Goal: Task Accomplishment & Management: Manage account settings

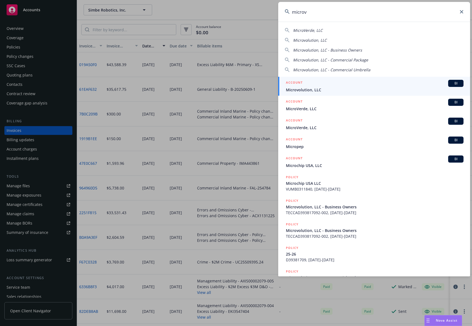
type input "microv"
click at [381, 81] on div "ACCOUNT BI" at bounding box center [375, 83] width 178 height 7
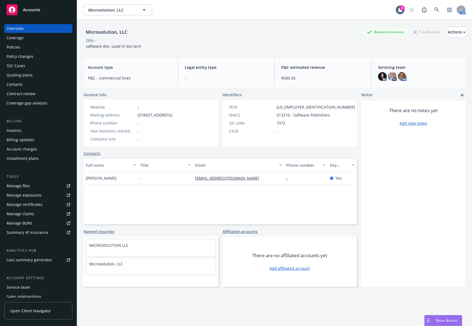
click at [39, 83] on div "Contacts" at bounding box center [39, 84] width 64 height 9
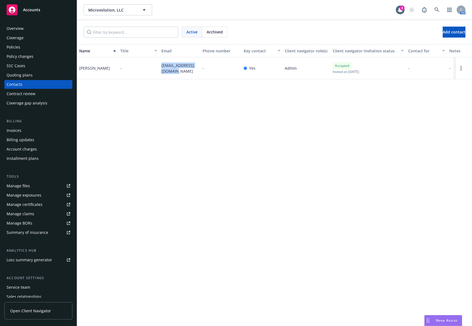
drag, startPoint x: 173, startPoint y: 73, endPoint x: 161, endPoint y: 68, distance: 12.9
click at [161, 68] on div "marc@microvolution.com" at bounding box center [179, 68] width 41 height 22
copy span "marc@microvolution.com"
drag, startPoint x: 131, startPoint y: 125, endPoint x: 125, endPoint y: 110, distance: 16.2
click at [131, 125] on div "Name Title Email Phone number Key contact Client navigator role(s) Client navig…" at bounding box center [274, 185] width 395 height 282
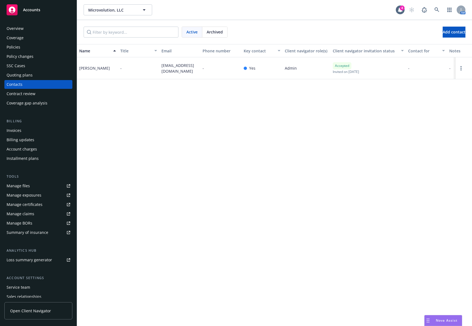
click at [43, 55] on div "Policy changes" at bounding box center [39, 56] width 64 height 9
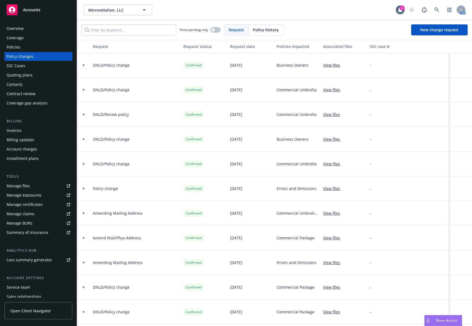
click at [37, 75] on div "Quoting plans" at bounding box center [39, 75] width 64 height 9
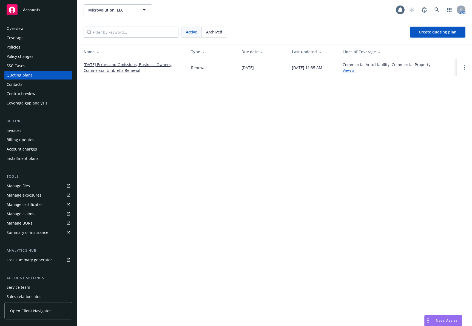
click at [114, 72] on link "08/21/25 Errors and Omissions, Business Owners, Commercial Umbrella Renewal" at bounding box center [133, 68] width 99 height 12
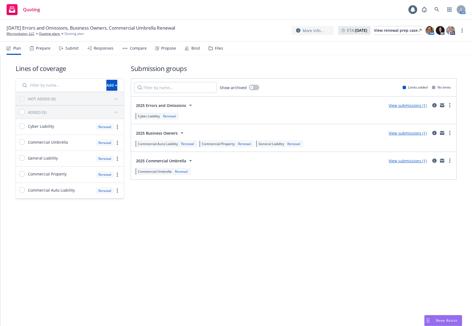
click at [167, 49] on div "Propose" at bounding box center [168, 48] width 15 height 4
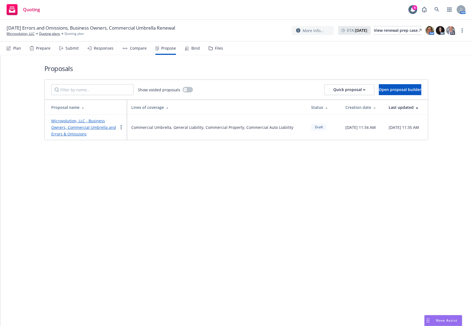
click at [96, 119] on link "Microvolution, LLC - Business Owners, Commercial Umbrella and Errors & Omissions" at bounding box center [83, 127] width 65 height 18
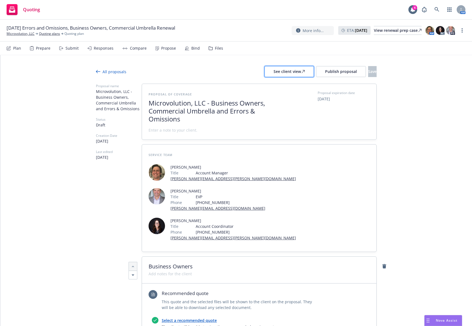
click at [276, 72] on div "See client view" at bounding box center [289, 71] width 31 height 10
type textarea "x"
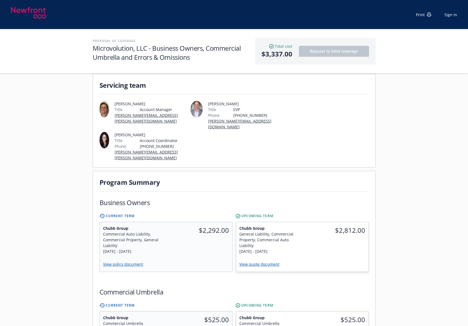
scroll to position [55, 0]
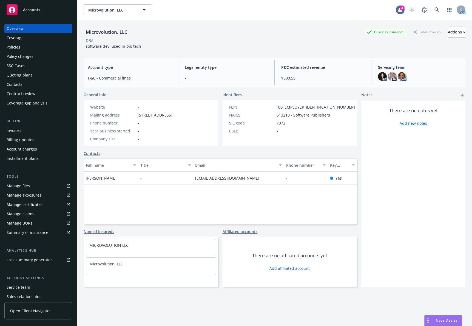
click at [46, 51] on div "Policies" at bounding box center [39, 47] width 64 height 9
click at [46, 49] on div "Policies" at bounding box center [39, 47] width 64 height 9
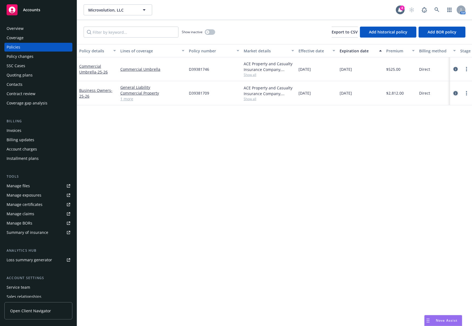
click at [455, 92] on icon "circleInformation" at bounding box center [455, 93] width 4 height 4
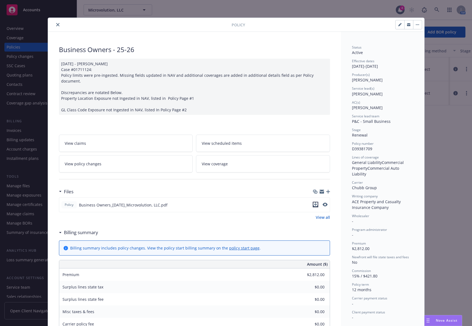
click at [313, 202] on icon "download file" at bounding box center [315, 204] width 4 height 4
click at [442, 161] on div "Policy Business Owners - 25-26 07/31/2025 - Sampath Vankayala Case #01711124: P…" at bounding box center [236, 163] width 472 height 326
click at [56, 25] on icon "close" at bounding box center [57, 24] width 3 height 3
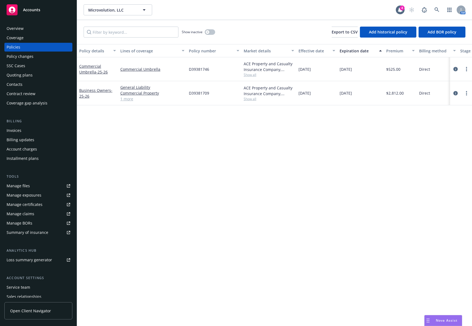
drag, startPoint x: 455, startPoint y: 69, endPoint x: 450, endPoint y: 78, distance: 11.3
click at [455, 68] on icon "circleInformation" at bounding box center [455, 69] width 4 height 4
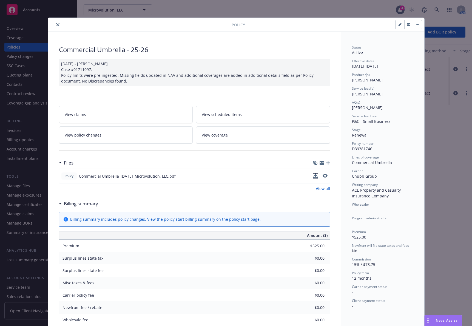
click at [313, 175] on icon "download file" at bounding box center [315, 176] width 4 height 4
click at [454, 171] on div "Policy Commercial Umbrella - 25-26 07/31/2025 - Sampath Vankayala Case #0171109…" at bounding box center [236, 163] width 472 height 326
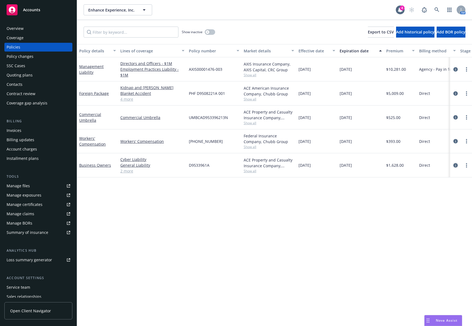
click at [453, 166] on link "circleInformation" at bounding box center [455, 165] width 7 height 7
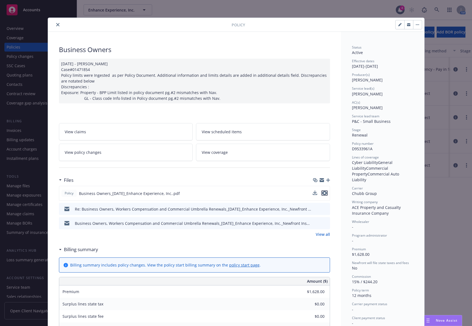
click at [322, 194] on icon "preview file" at bounding box center [324, 193] width 5 height 4
click at [56, 23] on icon "close" at bounding box center [57, 24] width 3 height 3
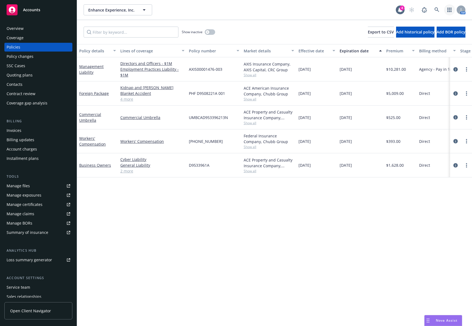
click at [447, 12] on icon "button" at bounding box center [449, 10] width 4 height 4
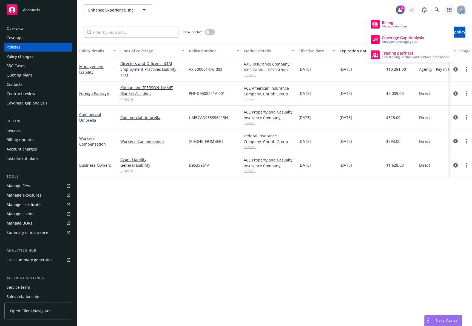
click at [456, 164] on icon "circleInformation" at bounding box center [455, 165] width 4 height 4
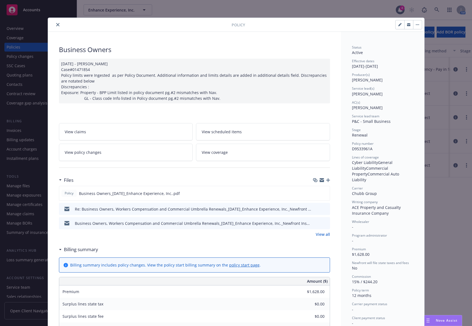
scroll to position [16, 0]
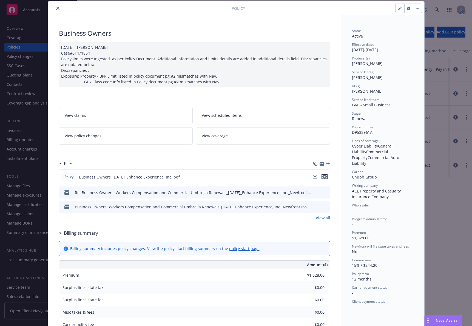
click at [324, 176] on icon "preview file" at bounding box center [324, 177] width 5 height 4
click at [56, 6] on button "close" at bounding box center [58, 8] width 7 height 7
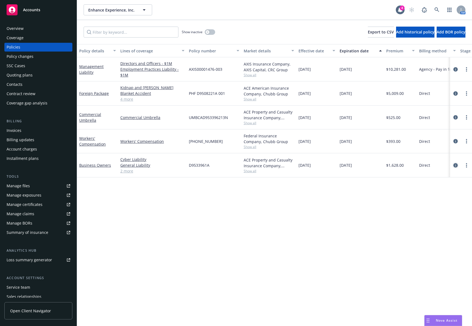
click at [455, 165] on icon "circleInformation" at bounding box center [455, 165] width 4 height 4
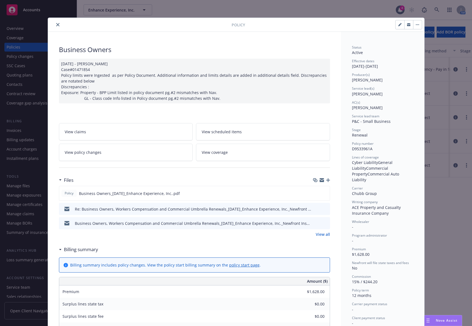
scroll to position [16, 0]
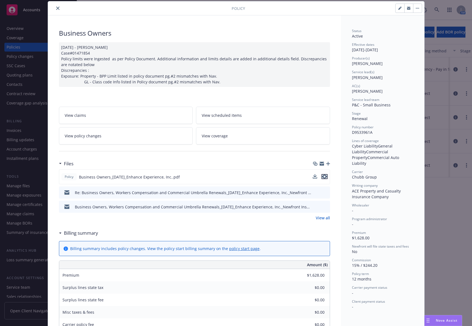
click at [324, 175] on icon "preview file" at bounding box center [324, 177] width 5 height 4
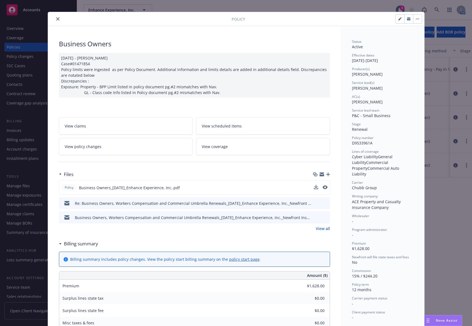
scroll to position [0, 0]
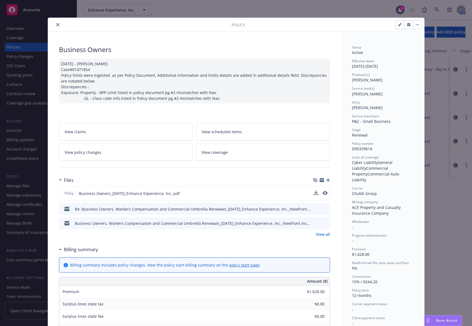
click at [57, 25] on icon "close" at bounding box center [57, 24] width 3 height 3
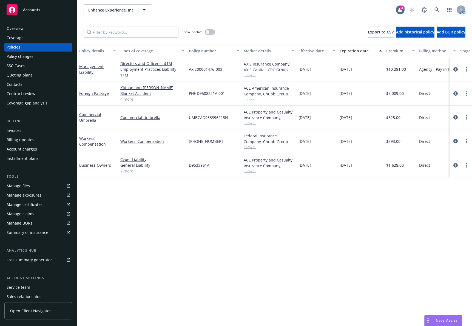
click at [250, 148] on span "Show all" at bounding box center [269, 146] width 50 height 5
click at [253, 123] on span "Show all" at bounding box center [269, 123] width 50 height 5
click at [254, 100] on span "Show all" at bounding box center [269, 99] width 50 height 5
click at [266, 207] on div "Policy details Lines of coverage Policy number Market details Effective date Ex…" at bounding box center [274, 185] width 395 height 282
click at [453, 92] on icon "circleInformation" at bounding box center [455, 93] width 4 height 4
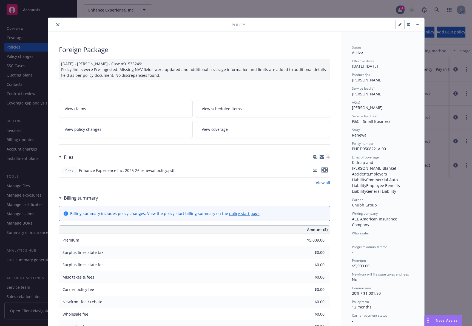
click at [322, 169] on icon "preview file" at bounding box center [324, 170] width 5 height 4
click at [57, 23] on icon "close" at bounding box center [57, 24] width 3 height 3
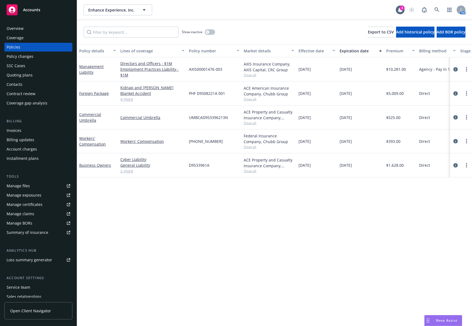
click at [123, 236] on div "Policy details Lines of coverage Policy number Market details Effective date Ex…" at bounding box center [274, 185] width 395 height 282
click at [456, 163] on icon "circleInformation" at bounding box center [455, 165] width 4 height 4
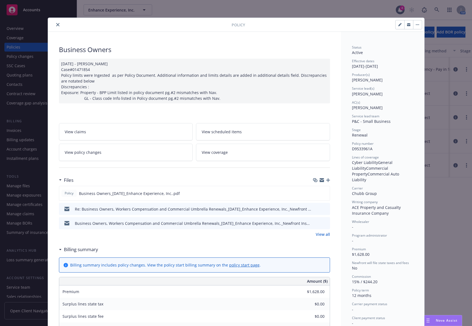
scroll to position [16, 0]
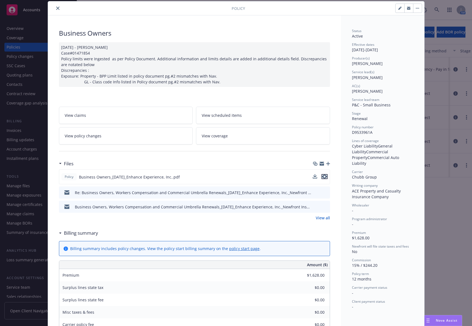
click at [324, 176] on icon "preview file" at bounding box center [324, 177] width 5 height 4
click at [59, 7] on div at bounding box center [140, 8] width 181 height 7
click at [57, 7] on icon "close" at bounding box center [57, 8] width 3 height 3
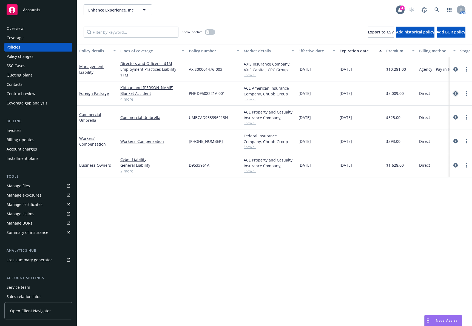
click at [457, 93] on icon "circleInformation" at bounding box center [455, 93] width 4 height 4
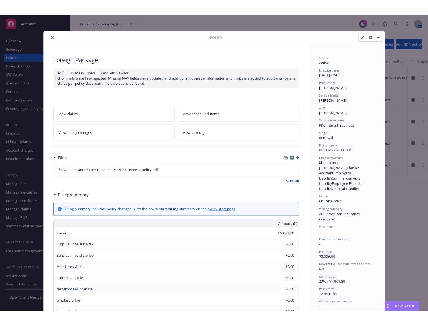
scroll to position [16, 0]
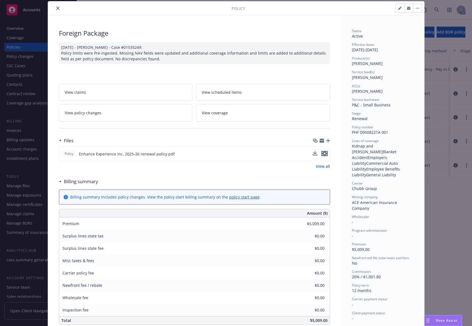
click at [323, 153] on icon "preview file" at bounding box center [324, 154] width 5 height 4
click at [56, 7] on icon "close" at bounding box center [57, 8] width 3 height 3
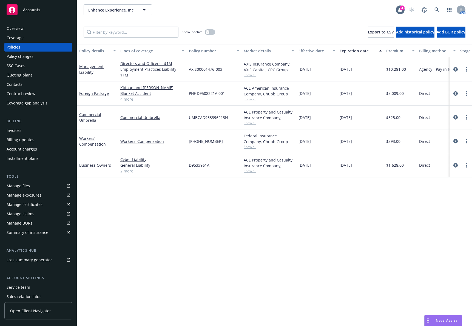
click at [282, 201] on div "Policy details Lines of coverage Policy number Market details Effective date Ex…" at bounding box center [274, 185] width 395 height 282
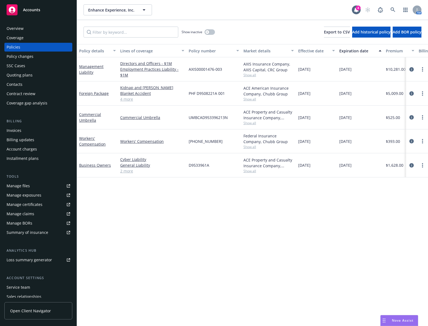
click at [120, 208] on div "Policy details Lines of coverage Policy number Market details Effective date Ex…" at bounding box center [252, 185] width 351 height 282
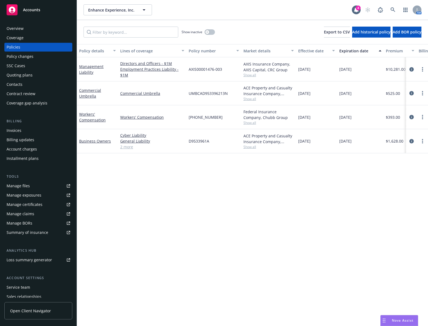
click at [35, 87] on div "Contacts" at bounding box center [39, 84] width 64 height 9
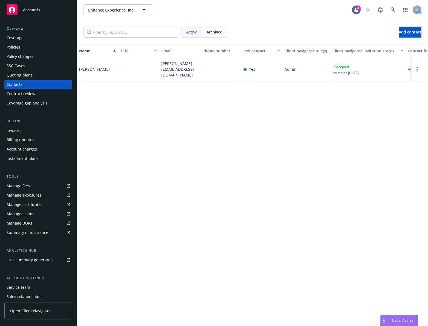
drag, startPoint x: 115, startPoint y: 70, endPoint x: 108, endPoint y: 70, distance: 7.1
click at [108, 70] on div "Leonard Mochizuki" at bounding box center [97, 69] width 41 height 24
drag, startPoint x: 192, startPoint y: 73, endPoint x: 156, endPoint y: 68, distance: 36.5
click at [156, 68] on div "Leonard Mochizuki - leo@enhance-experience.com - Yes Admin Accepted Invited on …" at bounding box center [252, 69] width 351 height 24
copy div "leo@enhance-experience.com"
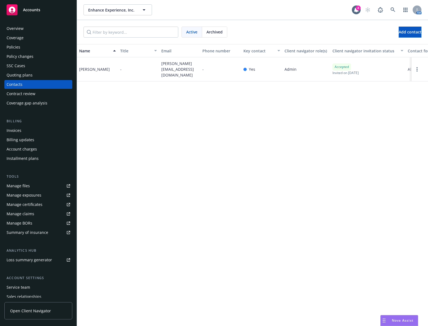
click at [33, 46] on div "Policies" at bounding box center [39, 47] width 64 height 9
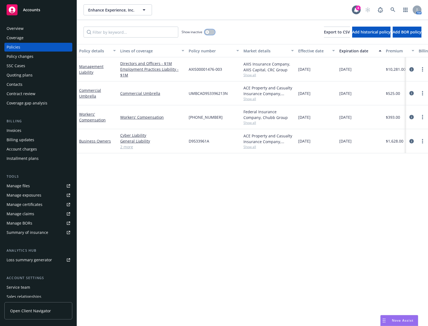
click at [211, 33] on button "button" at bounding box center [210, 31] width 10 height 5
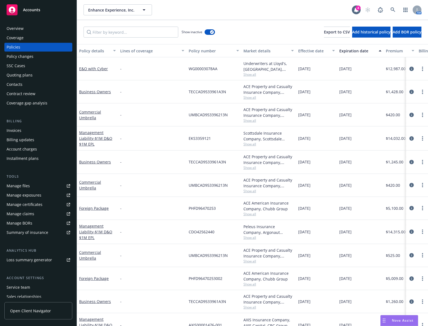
click at [357, 50] on div "Expiration date" at bounding box center [358, 51] width 36 height 6
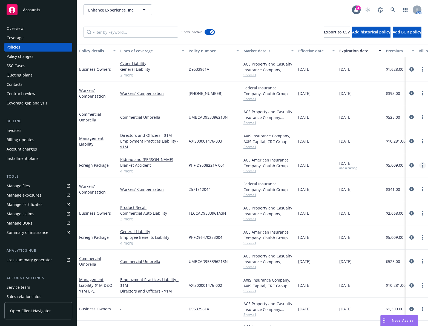
click at [420, 164] on link "more" at bounding box center [423, 165] width 7 height 7
click at [400, 239] on link "Copy logging email" at bounding box center [389, 242] width 64 height 11
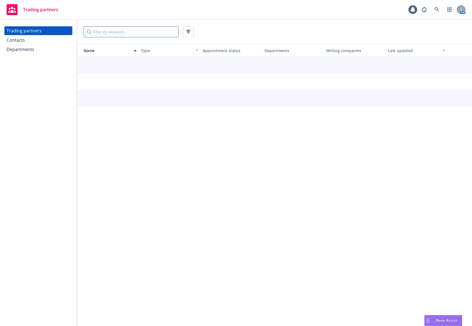
click at [147, 30] on input "Filter by keyword..." at bounding box center [131, 31] width 95 height 11
click at [156, 33] on input "chubb" at bounding box center [131, 31] width 95 height 11
click at [157, 33] on input "chubb" at bounding box center [131, 31] width 95 height 11
type input "chubb"
click at [117, 33] on input "chubb" at bounding box center [131, 31] width 95 height 11
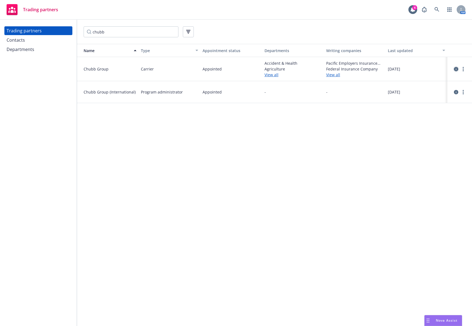
click at [456, 69] on icon "circleInformation" at bounding box center [456, 69] width 4 height 4
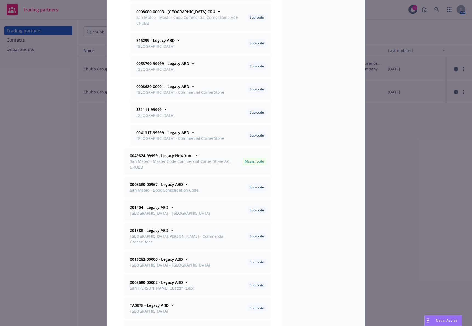
scroll to position [192, 0]
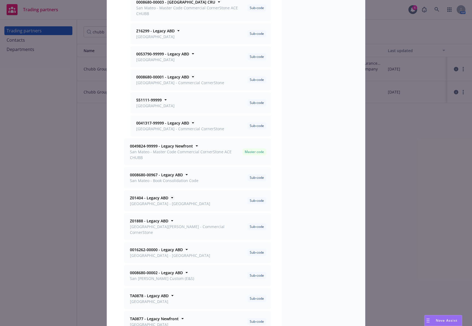
click at [164, 197] on strong "Z01404 - Legacy ABD" at bounding box center [149, 197] width 38 height 5
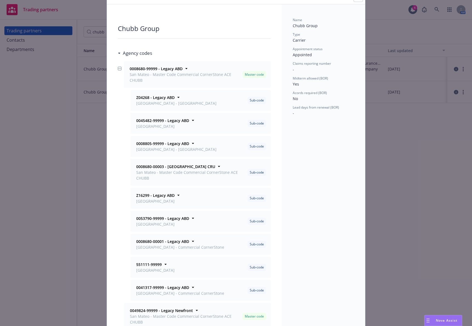
scroll to position [0, 0]
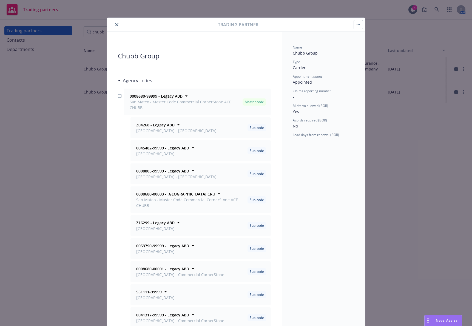
click at [88, 110] on div "Trading partner Chubb Group Agency codes 0008680-99999 - Legacy ABD San Mateo -…" at bounding box center [236, 163] width 472 height 326
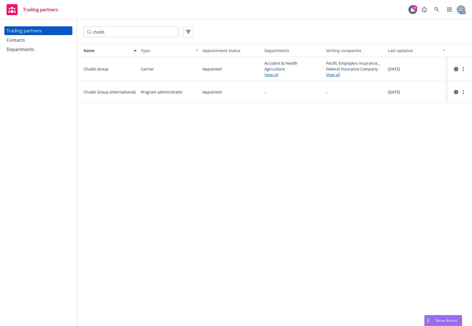
click at [454, 95] on div at bounding box center [460, 92] width 14 height 7
click at [455, 92] on icon "circleInformation" at bounding box center [456, 92] width 4 height 4
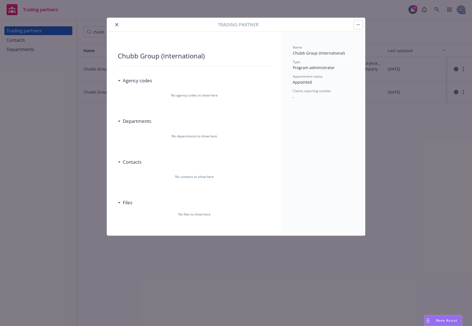
click at [118, 22] on button "close" at bounding box center [116, 24] width 7 height 7
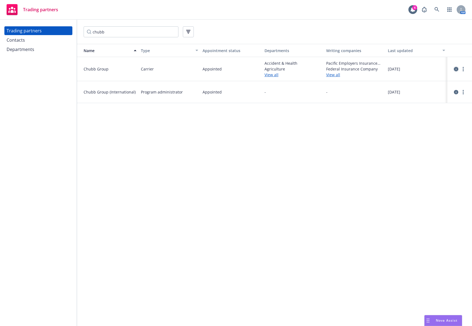
click at [456, 69] on icon "circleInformation" at bounding box center [456, 69] width 4 height 4
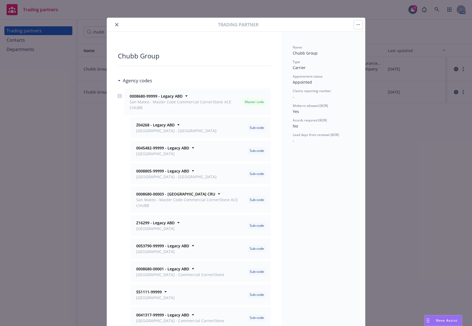
scroll to position [16, 0]
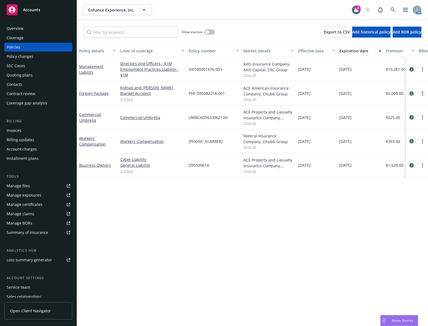
click at [424, 93] on link "more" at bounding box center [423, 93] width 7 height 7
click at [404, 125] on link "End policy" at bounding box center [394, 126] width 64 height 11
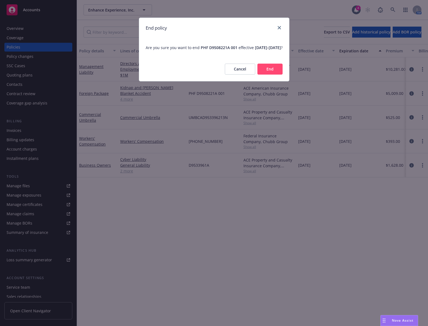
click at [272, 75] on button "End" at bounding box center [270, 69] width 25 height 11
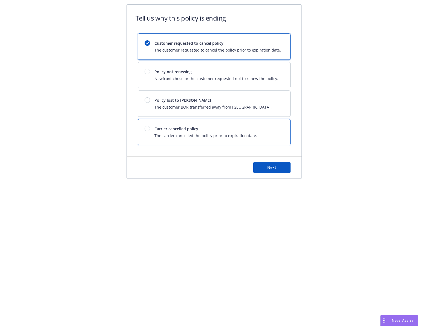
click at [205, 129] on span "Carrier cancelled policy" at bounding box center [206, 129] width 103 height 6
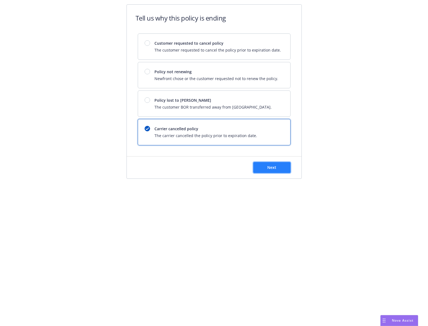
click at [268, 164] on button "Next" at bounding box center [272, 167] width 37 height 11
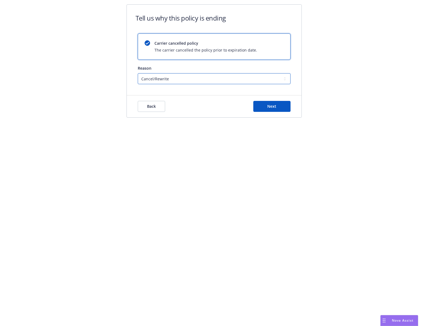
click at [209, 80] on select "Cancel/Rewrite Lost carrier appointment Compliance/Non-payment Lost on BOR" at bounding box center [214, 78] width 153 height 11
select select "Compliance/Non-payment"
click at [138, 73] on select "Cancel/Rewrite Lost carrier appointment Compliance/Non-payment Lost on BOR" at bounding box center [214, 78] width 153 height 11
click at [267, 101] on div "Back Next" at bounding box center [214, 106] width 175 height 22
click at [268, 104] on span "Next" at bounding box center [272, 106] width 9 height 5
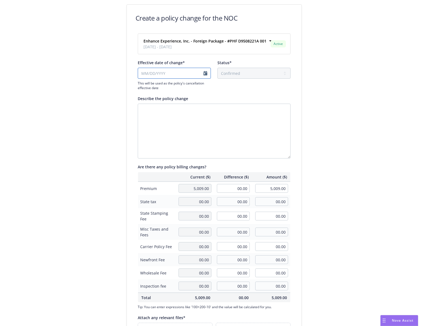
click at [185, 72] on input "Effective date of change*" at bounding box center [174, 73] width 73 height 11
select select "August"
select select "2025"
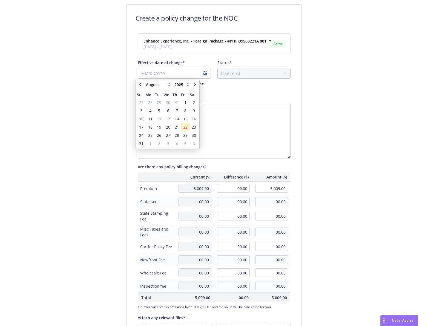
click at [140, 85] on icon "chevronLeft" at bounding box center [140, 84] width 3 height 3
select select "May"
click at [177, 111] on span "8" at bounding box center [177, 111] width 2 height 6
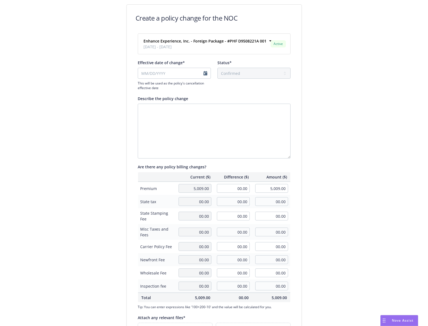
type input "[DATE]"
click at [181, 115] on textarea "Describe the policy change" at bounding box center [214, 131] width 153 height 55
click at [148, 109] on textarea "Canclled for non-payment" at bounding box center [214, 131] width 153 height 55
click at [176, 121] on textarea "Cancelled for non-payment" at bounding box center [214, 131] width 153 height 55
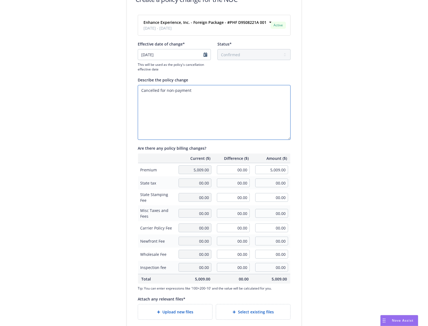
scroll to position [50, 0]
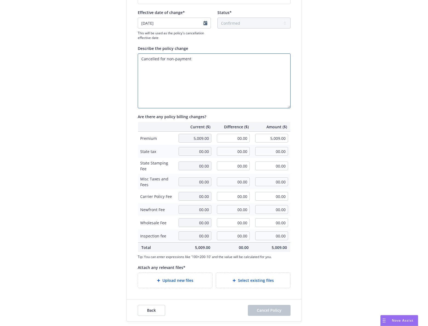
type textarea "Cancelled for non-payment"
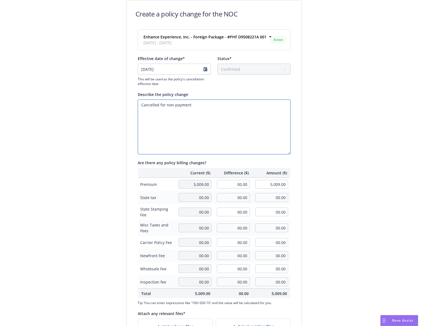
scroll to position [0, 0]
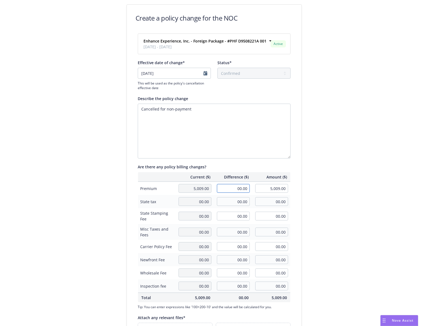
drag, startPoint x: 237, startPoint y: 189, endPoint x: 236, endPoint y: 186, distance: 3.0
click at [237, 189] on input "00.00" at bounding box center [233, 188] width 33 height 9
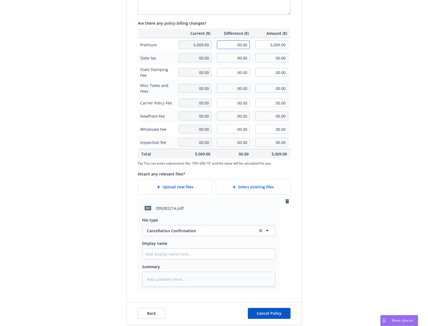
scroll to position [147, 0]
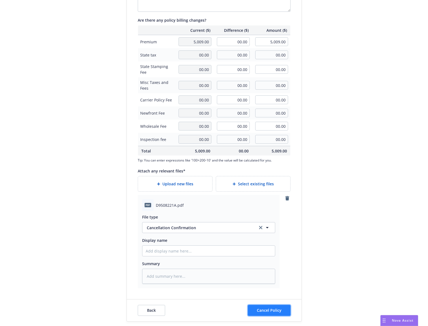
click at [277, 308] on span "Cancel Policy" at bounding box center [269, 310] width 25 height 5
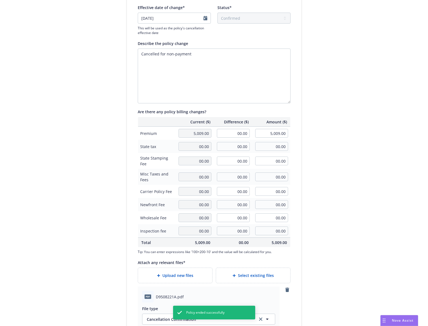
scroll to position [0, 0]
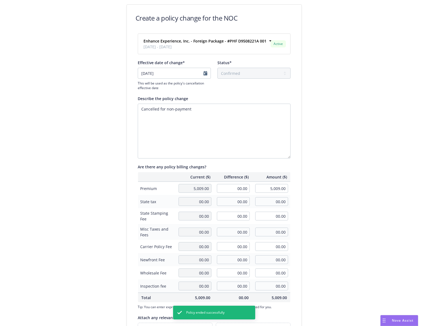
type textarea "x"
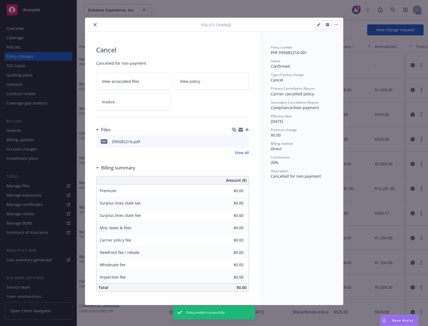
click at [94, 25] on icon "close" at bounding box center [94, 24] width 3 height 3
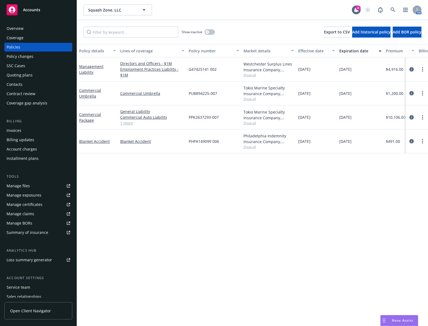
click at [102, 166] on div "Policy details Lines of coverage Policy number Market details Effective date Ex…" at bounding box center [252, 185] width 351 height 282
drag, startPoint x: 220, startPoint y: 69, endPoint x: 187, endPoint y: 69, distance: 33.4
click at [187, 69] on div "G47425141 002" at bounding box center [214, 69] width 55 height 24
copy span "G47425141 002"
click at [252, 75] on span "Show all" at bounding box center [269, 75] width 50 height 5
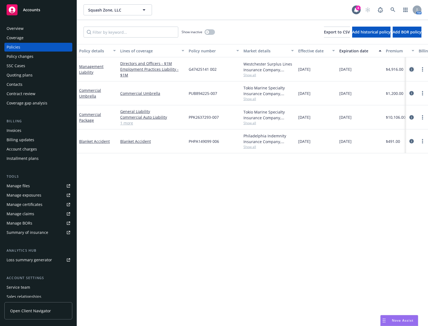
click at [410, 70] on link "circleInformation" at bounding box center [412, 69] width 7 height 7
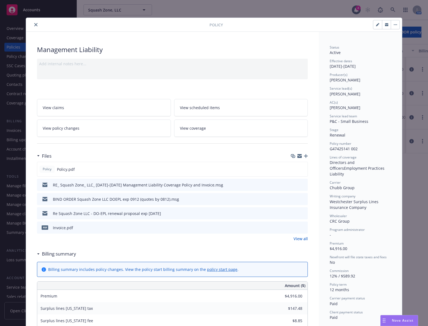
click at [301, 198] on icon "preview file" at bounding box center [302, 199] width 5 height 4
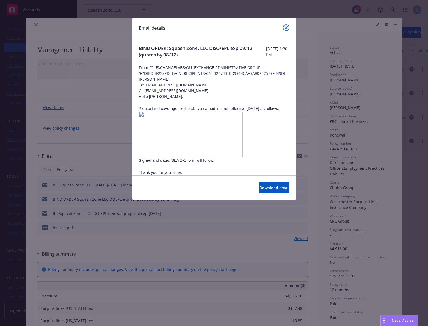
click at [287, 26] on icon "close" at bounding box center [286, 27] width 3 height 3
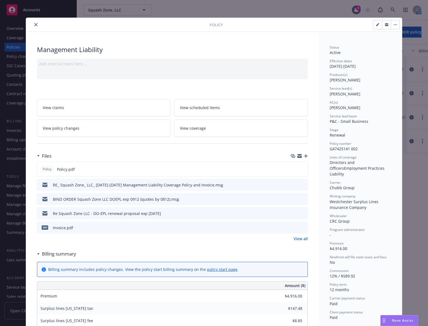
click at [33, 24] on button "close" at bounding box center [36, 24] width 7 height 7
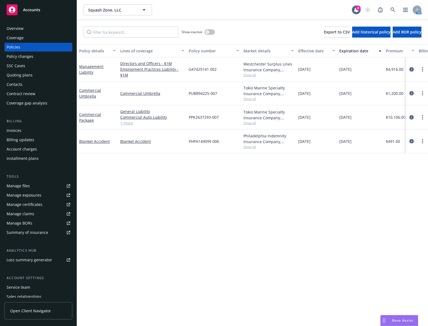
click at [411, 68] on icon "circleInformation" at bounding box center [412, 69] width 4 height 4
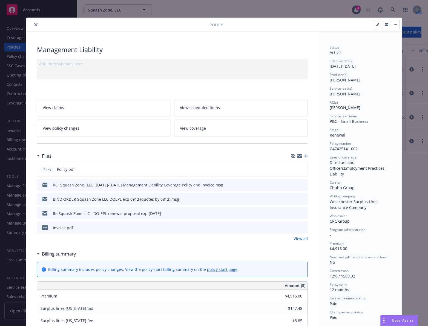
scroll to position [16, 0]
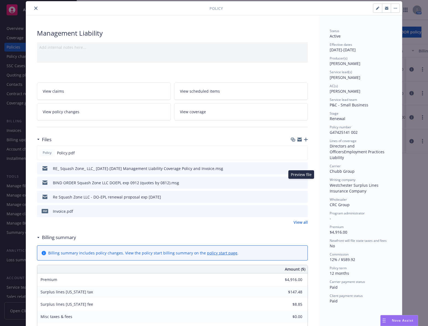
click at [303, 182] on icon "preview file" at bounding box center [302, 182] width 5 height 4
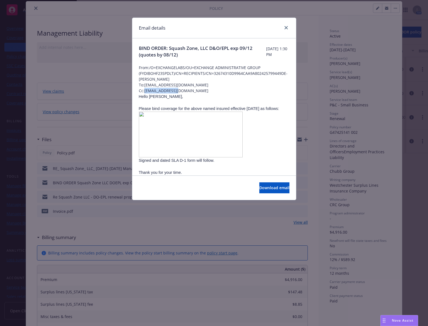
drag, startPoint x: 184, startPoint y: 91, endPoint x: 145, endPoint y: 90, distance: 38.7
click at [145, 90] on span "Cc: TLy@CRCGroup.com" at bounding box center [214, 91] width 151 height 6
copy span "TLy@CRCGroup.com"
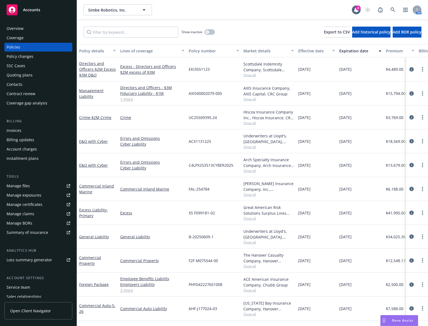
click at [23, 128] on div "Invoices" at bounding box center [39, 130] width 64 height 9
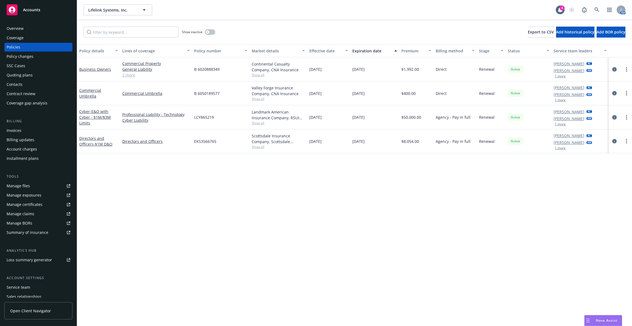
click at [614, 116] on icon "circleInformation" at bounding box center [614, 117] width 4 height 4
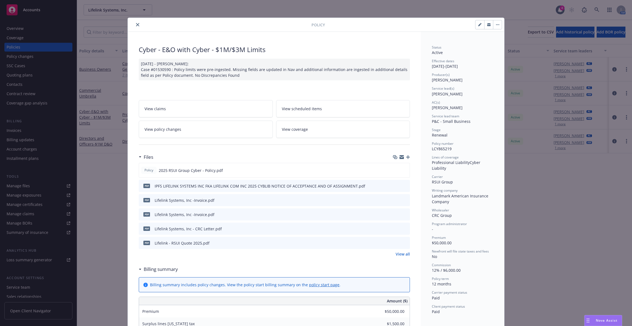
drag, startPoint x: 100, startPoint y: 166, endPoint x: 100, endPoint y: 160, distance: 6.0
click at [100, 166] on div "Policy Cyber - E&O with Cyber - $1M/$3M Limits [DATE] - [PERSON_NAME]: Case #01…" at bounding box center [316, 163] width 632 height 326
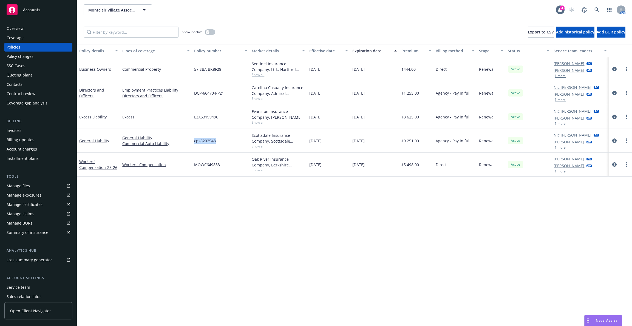
drag, startPoint x: 222, startPoint y: 142, endPoint x: 192, endPoint y: 145, distance: 29.7
click at [192, 145] on div "cps8202548" at bounding box center [221, 141] width 58 height 24
copy span "cps8202548"
click at [614, 140] on icon "circleInformation" at bounding box center [614, 140] width 4 height 4
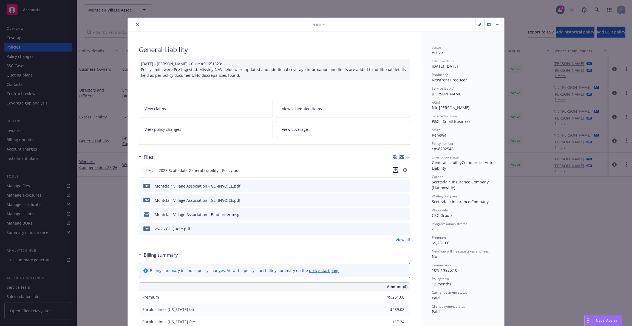
click at [394, 169] on icon "download file" at bounding box center [395, 170] width 4 height 4
